Goal: Information Seeking & Learning: Learn about a topic

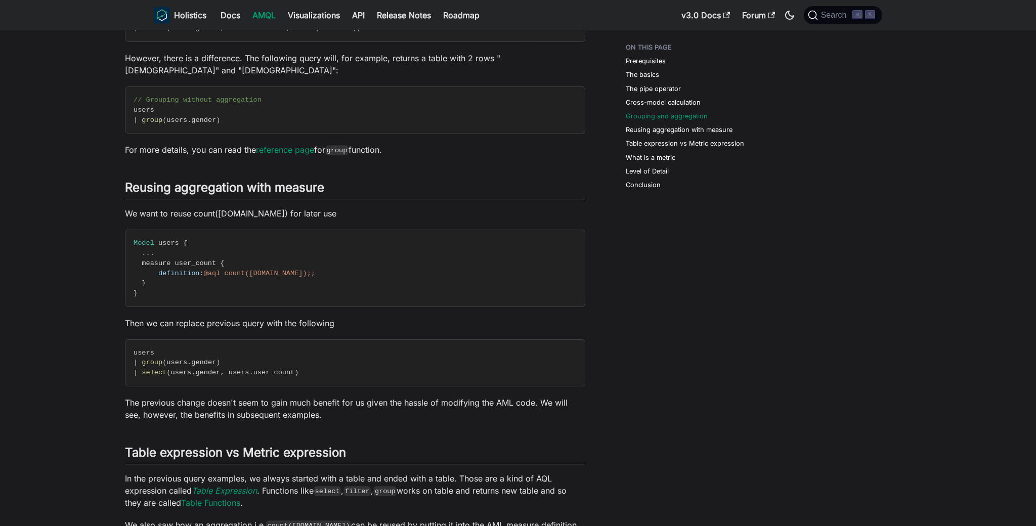
scroll to position [1375, 0]
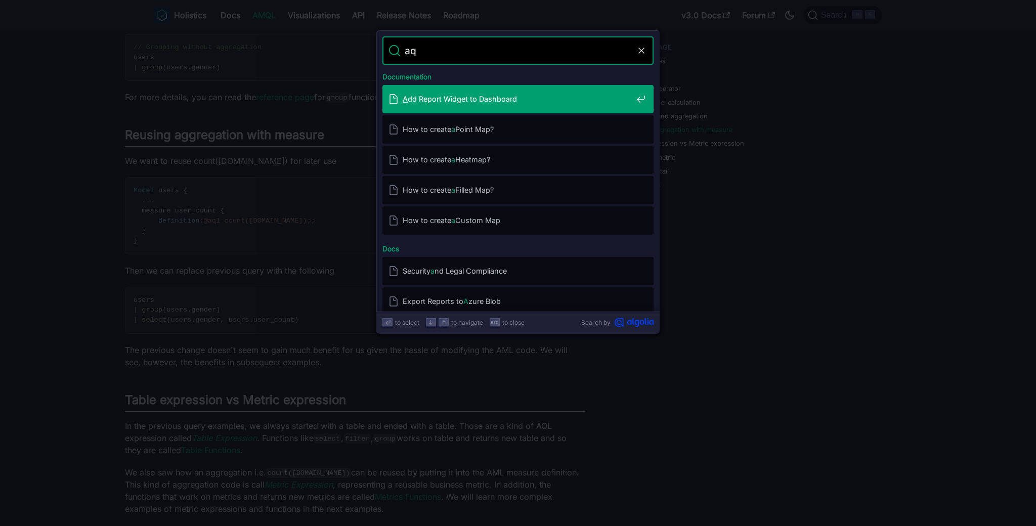
type input "aql"
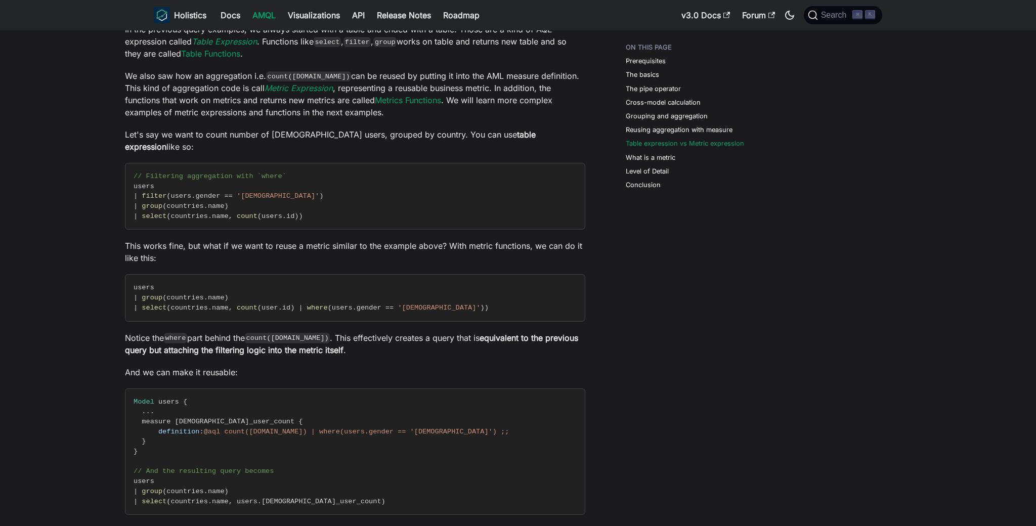
scroll to position [1832, 0]
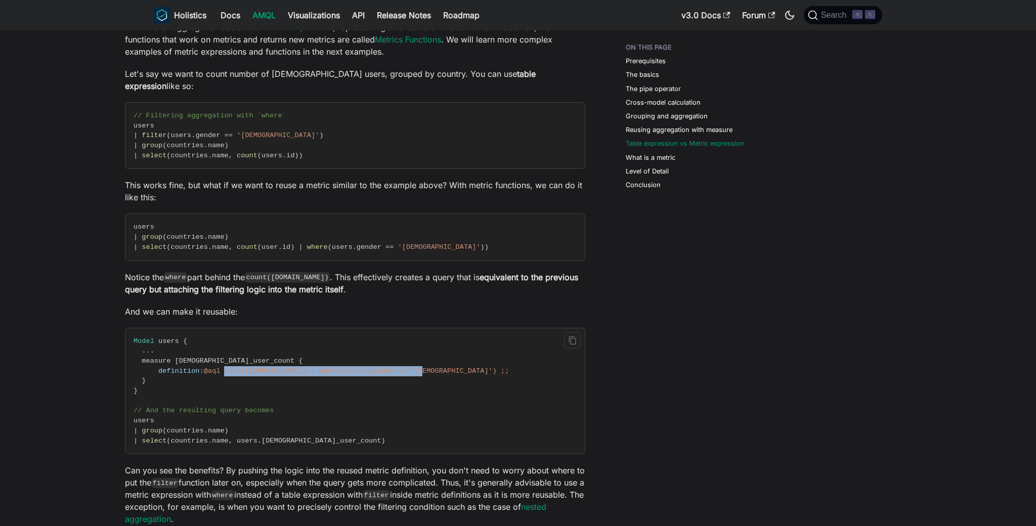
drag, startPoint x: 228, startPoint y: 348, endPoint x: 426, endPoint y: 348, distance: 198.8
click at [426, 367] on span "@aql count([DOMAIN_NAME]) | where(users.gender == '[DEMOGRAPHIC_DATA]') ;;" at bounding box center [356, 371] width 305 height 8
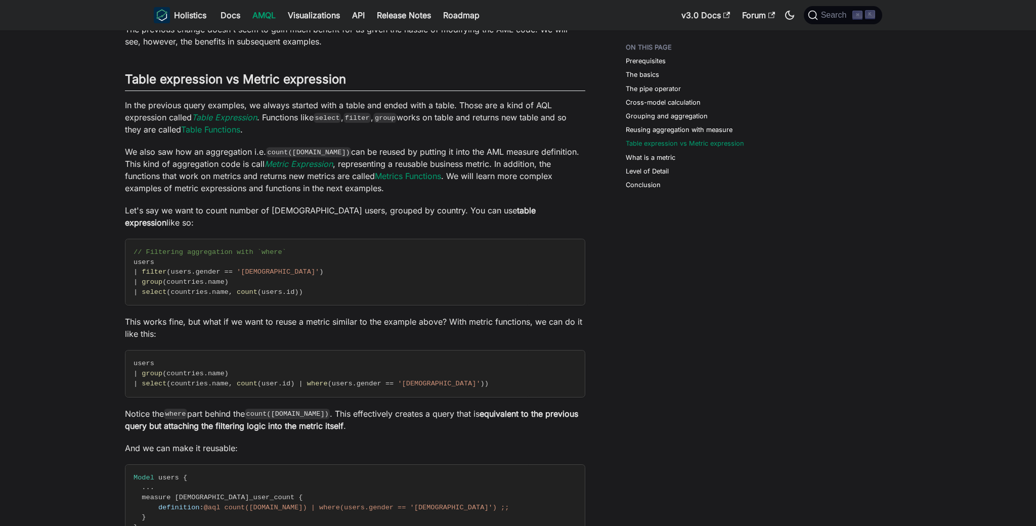
scroll to position [1765, 0]
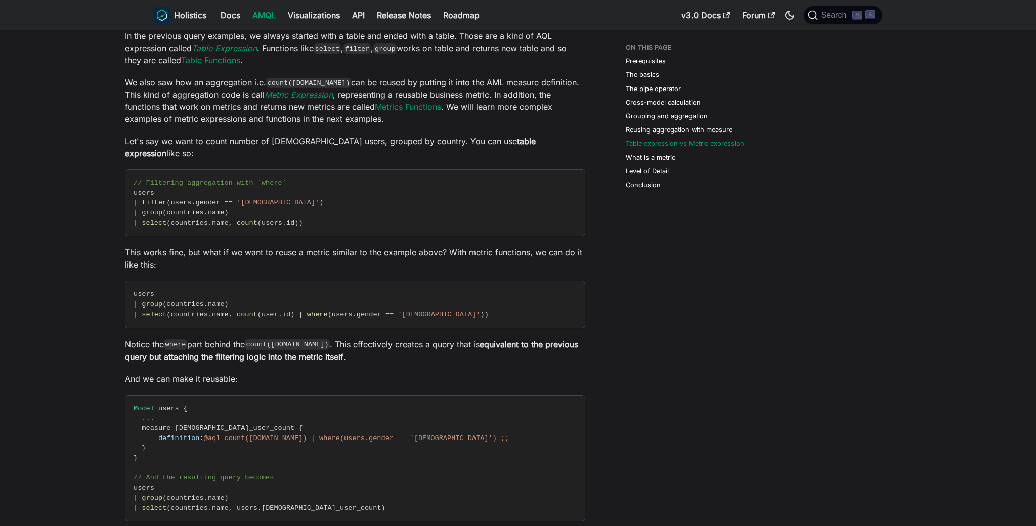
click at [728, 171] on li "Level of Detail" at bounding box center [691, 171] width 130 height 10
click at [856, 20] on button "Search ⌘ K" at bounding box center [843, 15] width 78 height 18
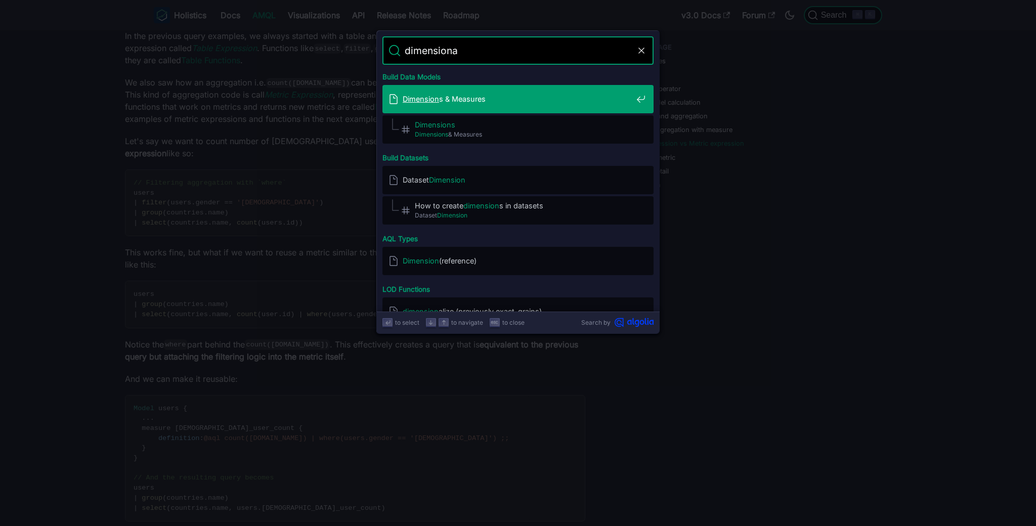
type input "dimensional"
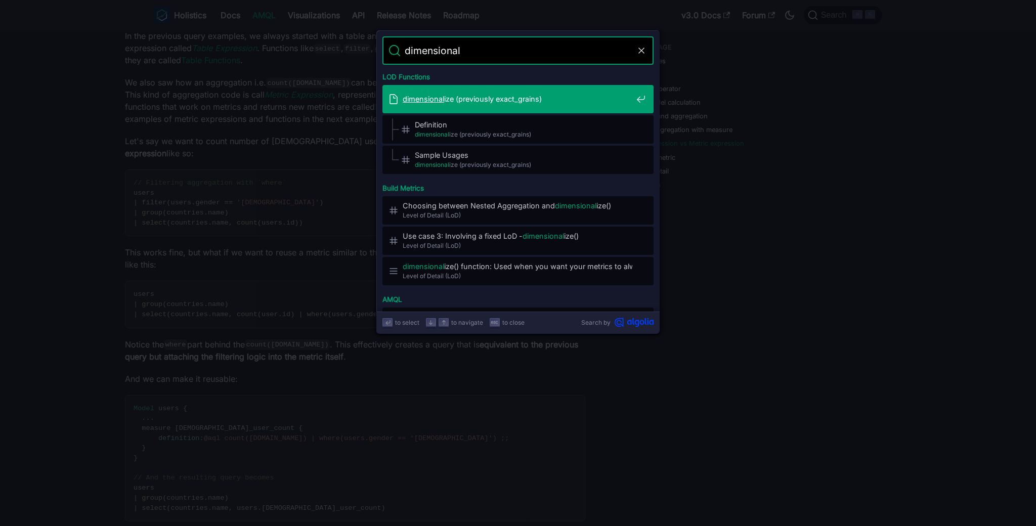
click at [543, 105] on div "dimensional ize (previously exact_grains)" at bounding box center [520, 99] width 265 height 28
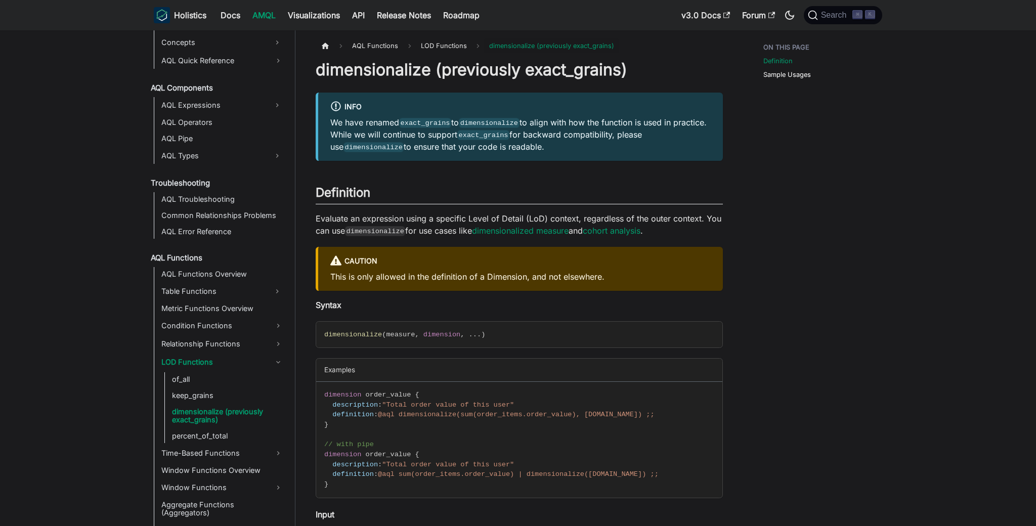
scroll to position [78, 0]
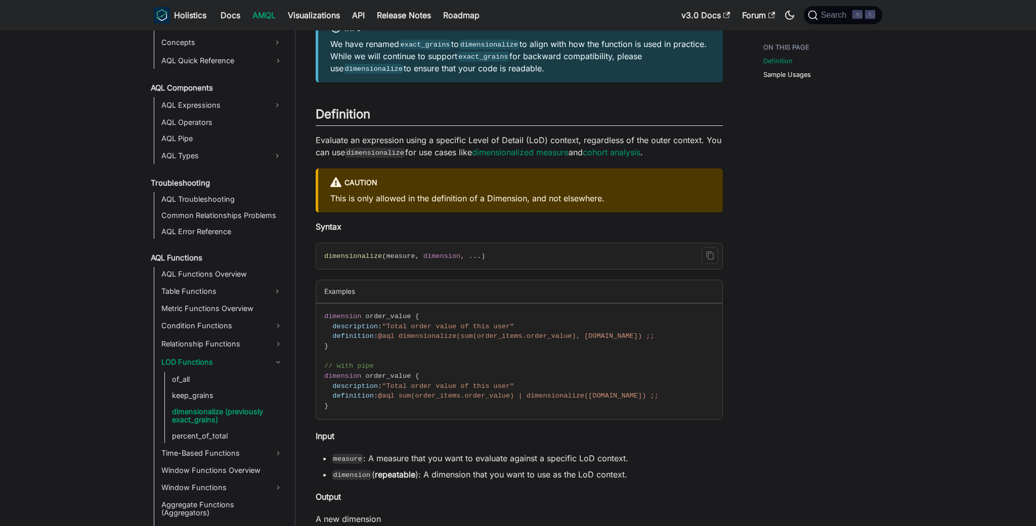
click at [395, 259] on span "measure" at bounding box center [400, 256] width 29 height 8
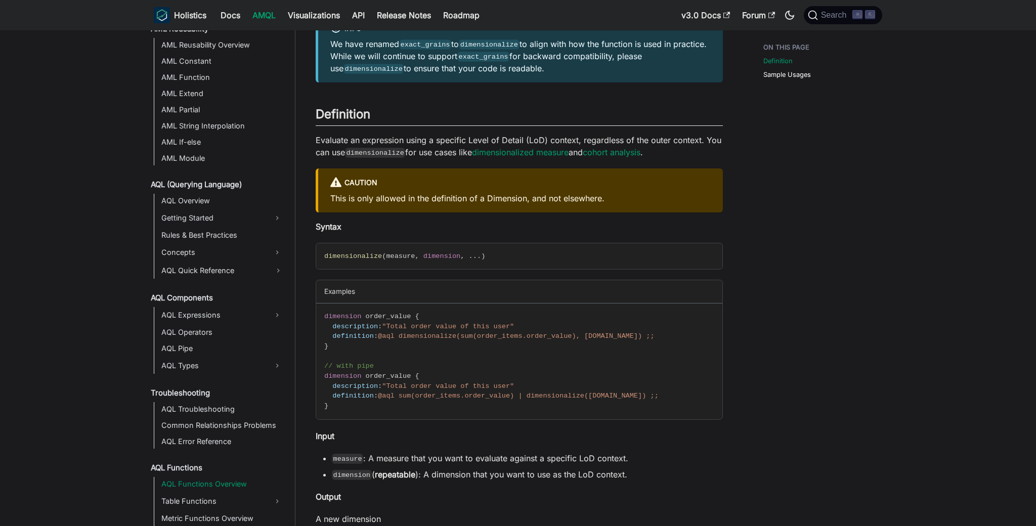
scroll to position [0, 0]
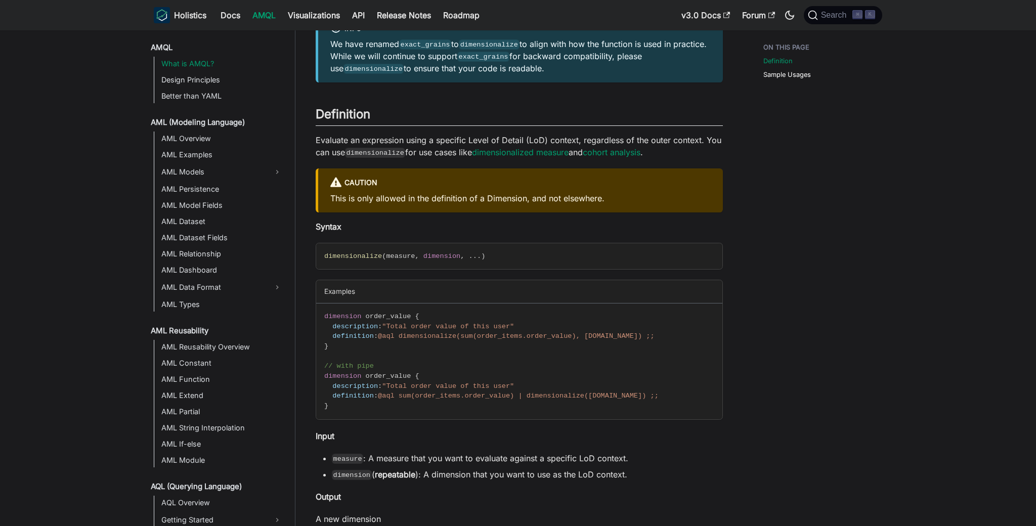
click at [204, 67] on link "What is AMQL?" at bounding box center [222, 64] width 128 height 14
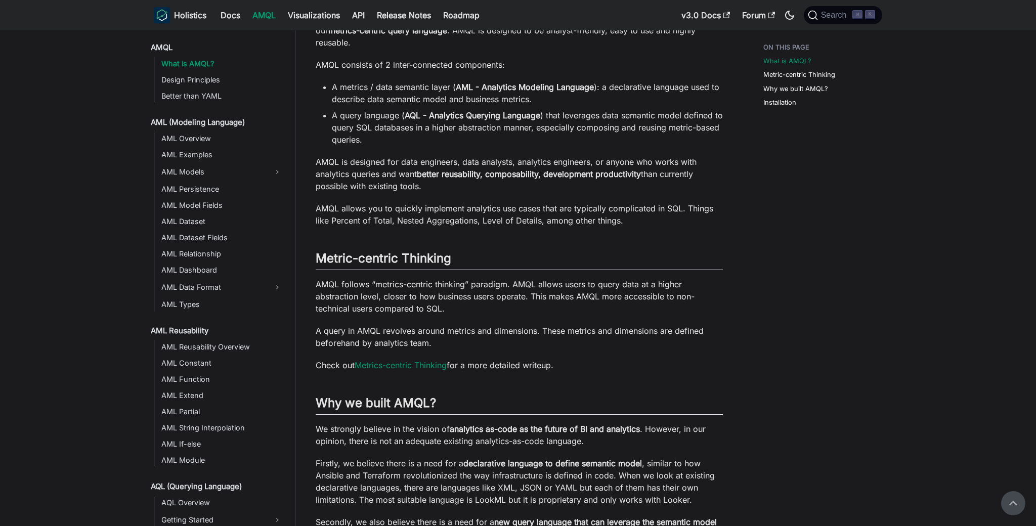
scroll to position [476, 0]
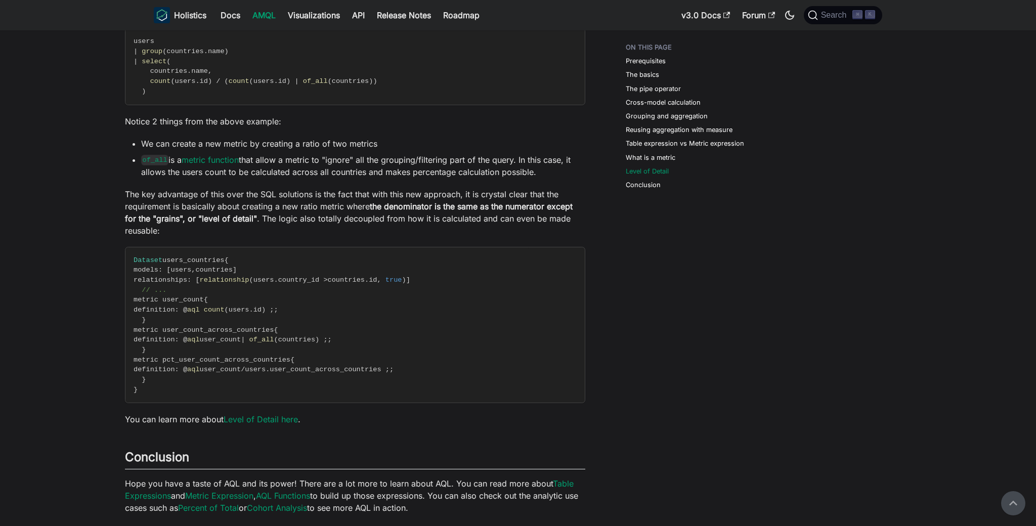
scroll to position [2681, 0]
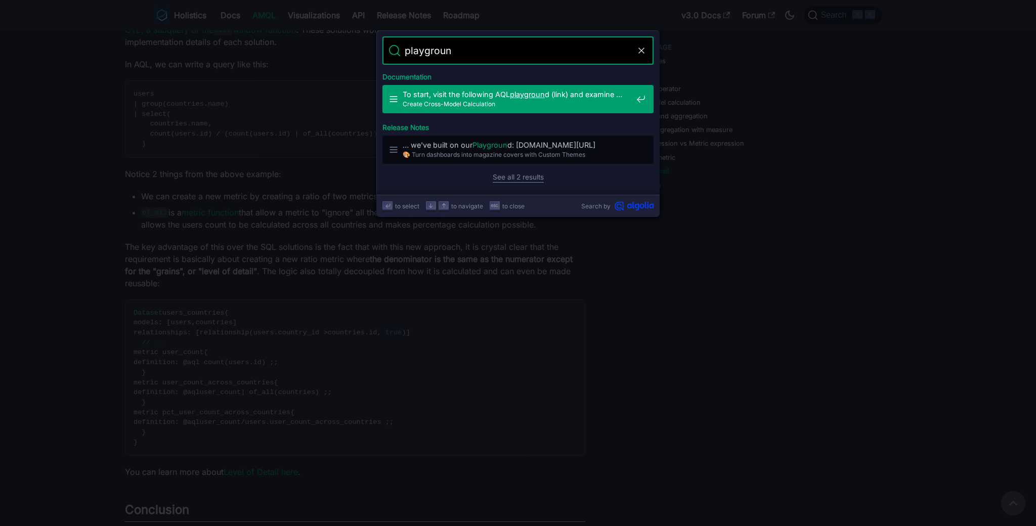
type input "playground"
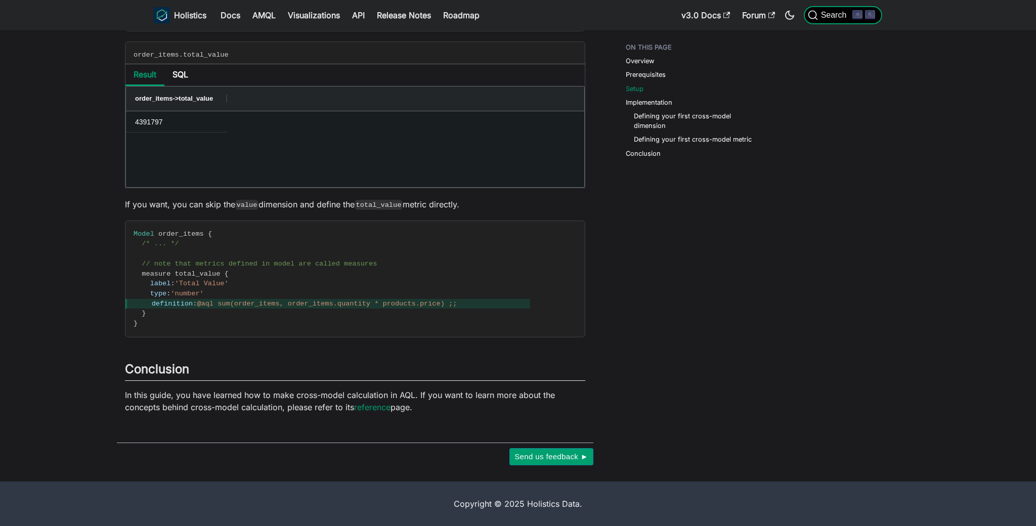
scroll to position [367, 0]
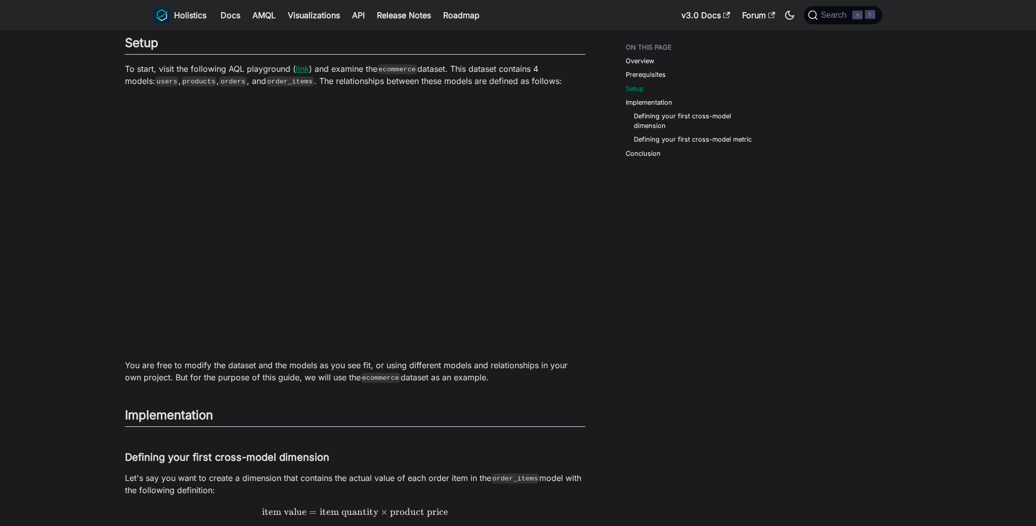
click at [297, 70] on link "link" at bounding box center [302, 69] width 13 height 10
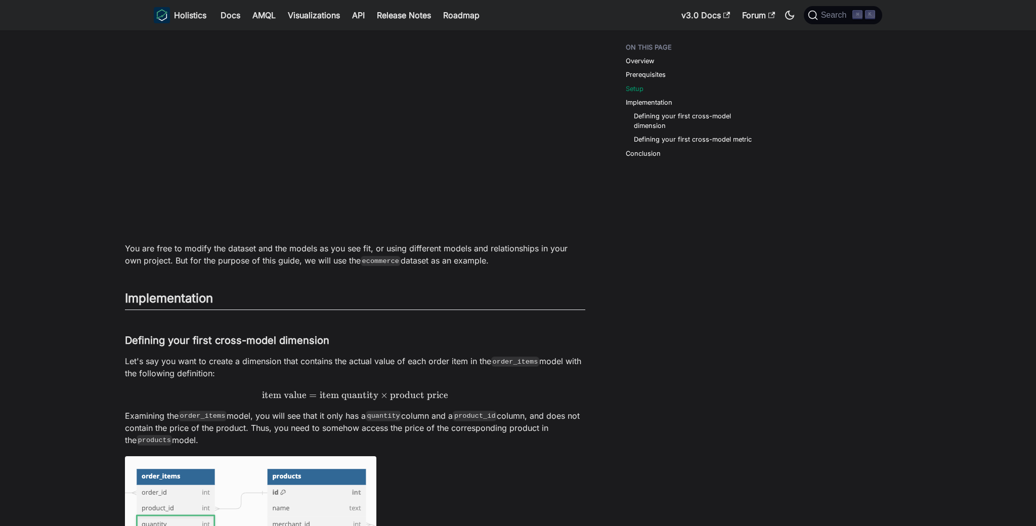
scroll to position [517, 0]
